Goal: Information Seeking & Learning: Learn about a topic

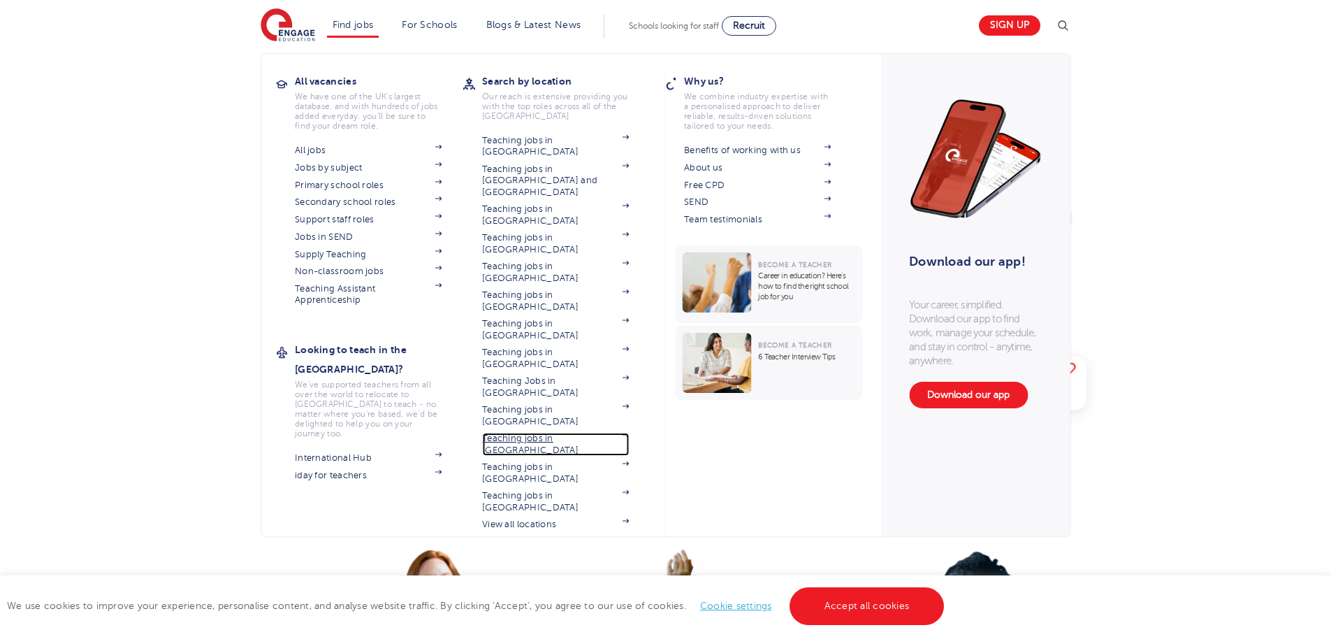
click at [577, 433] on link "Teaching jobs in [GEOGRAPHIC_DATA]" at bounding box center [555, 444] width 147 height 23
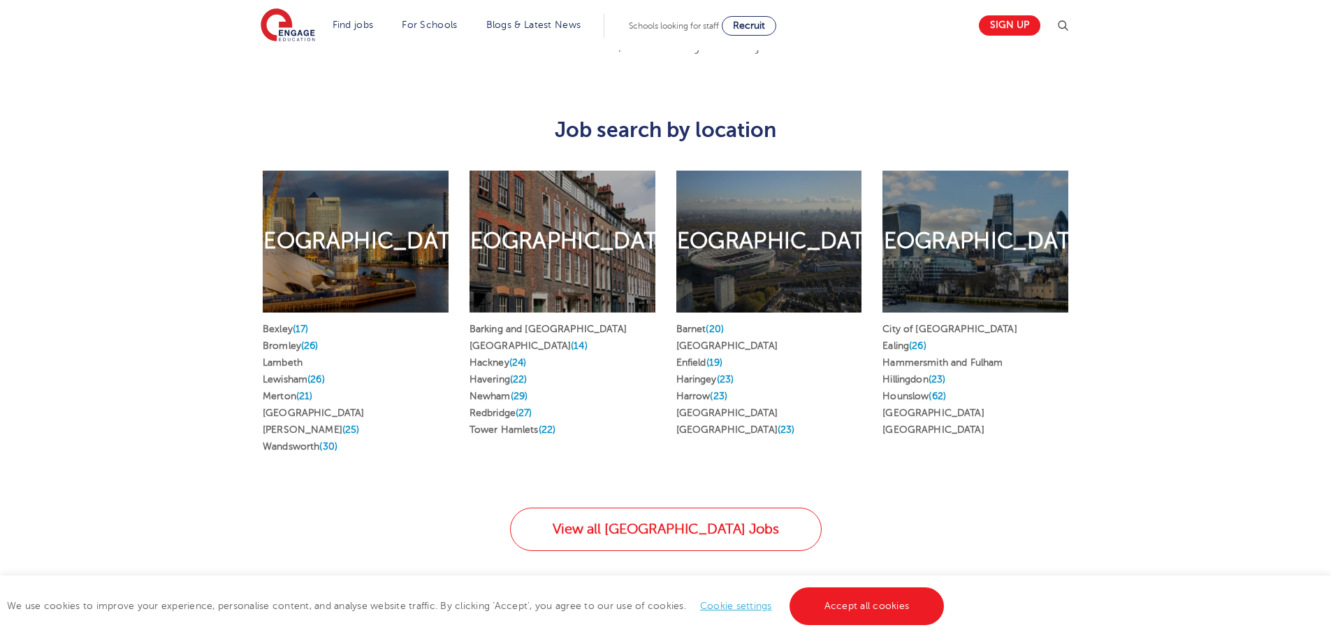
scroll to position [769, 0]
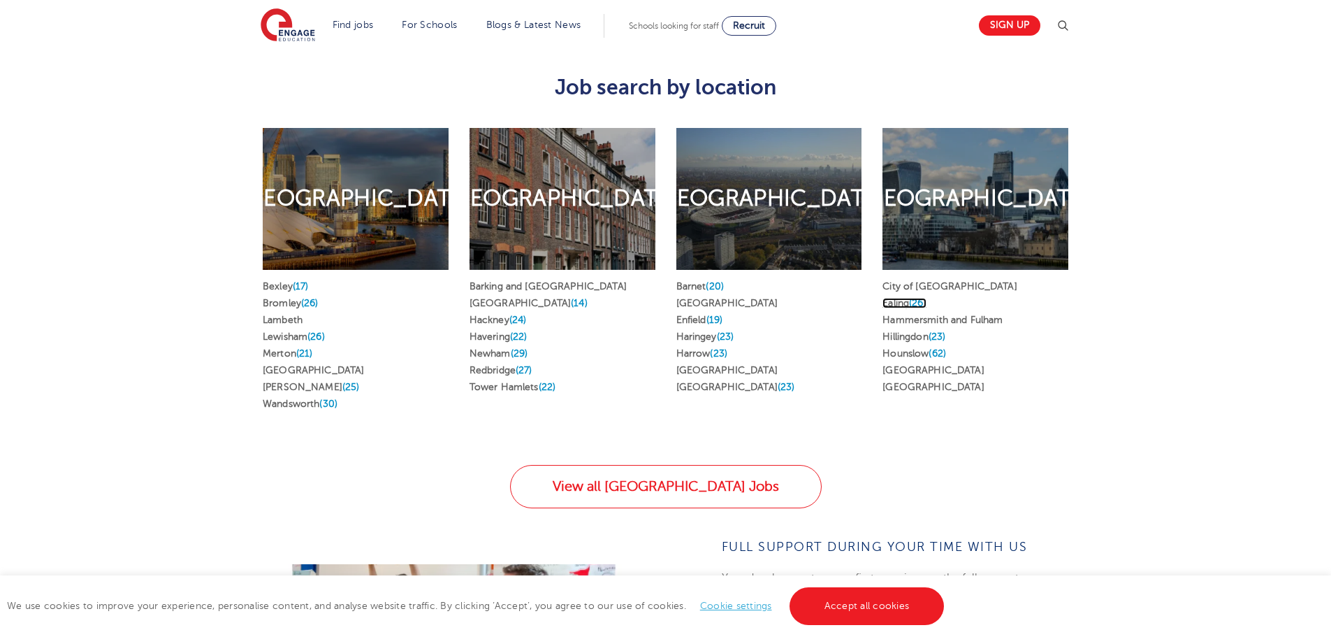
click at [895, 298] on link "Ealing (26)" at bounding box center [904, 303] width 43 height 10
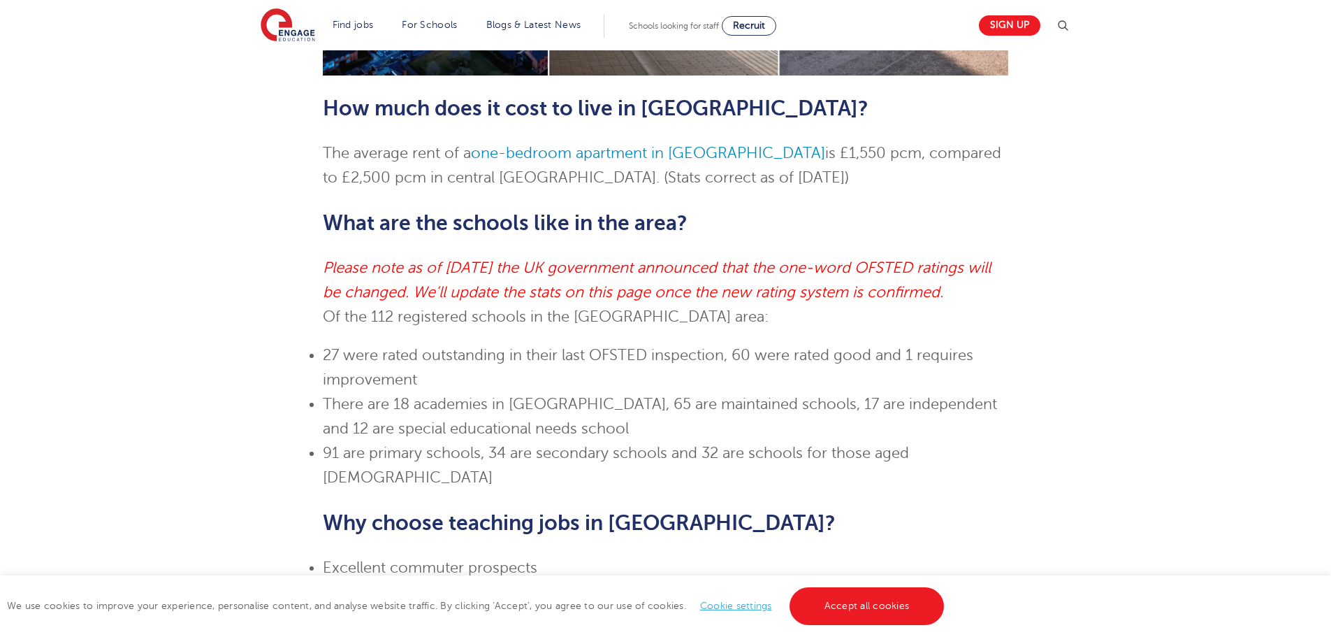
scroll to position [629, 0]
